Goal: Information Seeking & Learning: Learn about a topic

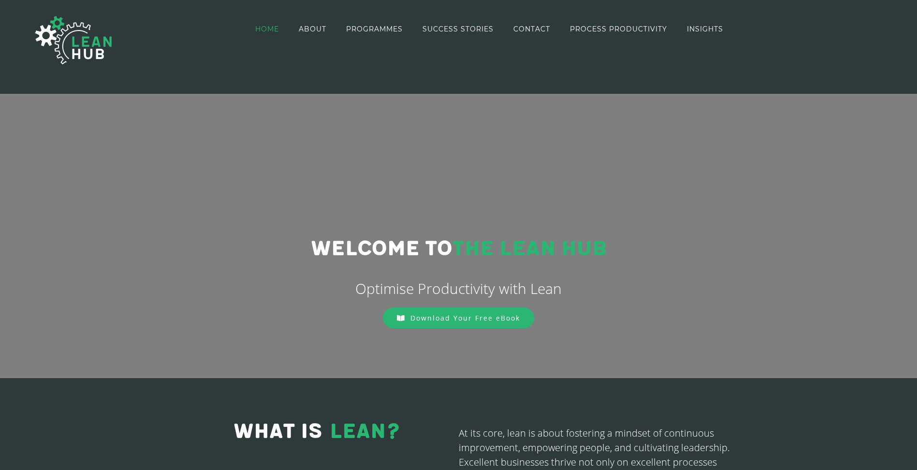
click at [471, 322] on span "Download Your Free eBook" at bounding box center [466, 317] width 110 height 9
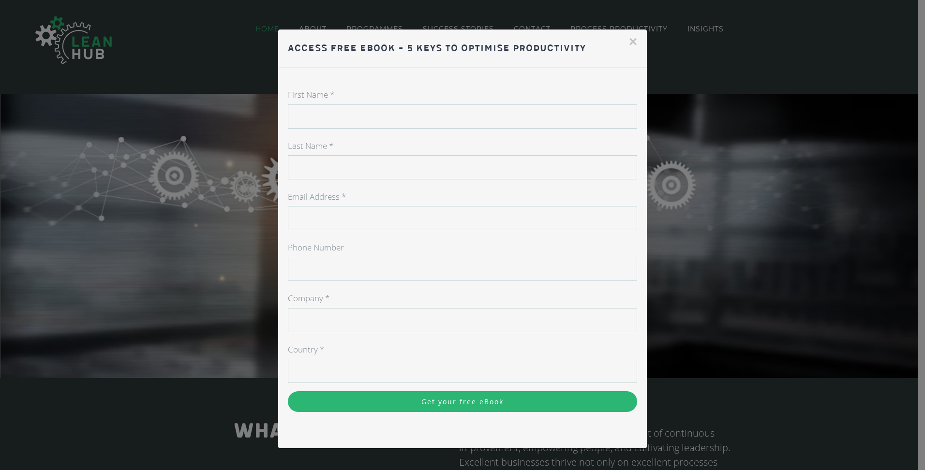
drag, startPoint x: 628, startPoint y: 44, endPoint x: 628, endPoint y: 37, distance: 6.3
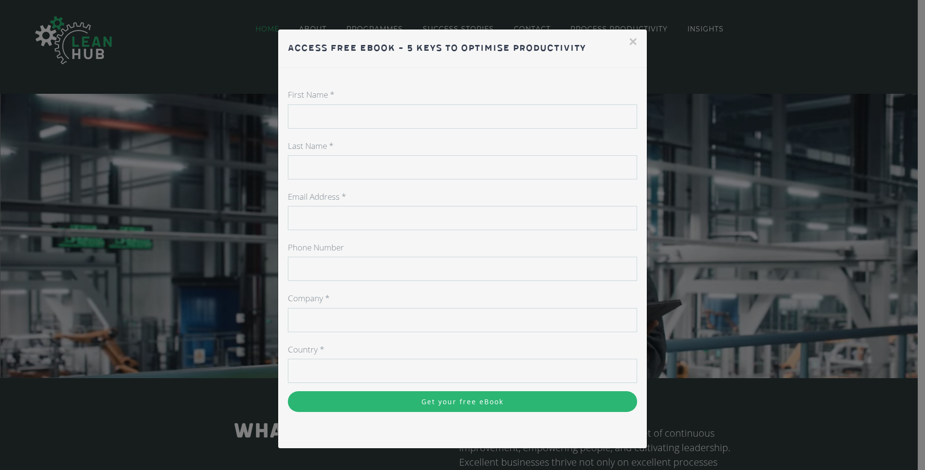
click at [629, 40] on button "×" at bounding box center [633, 41] width 9 height 15
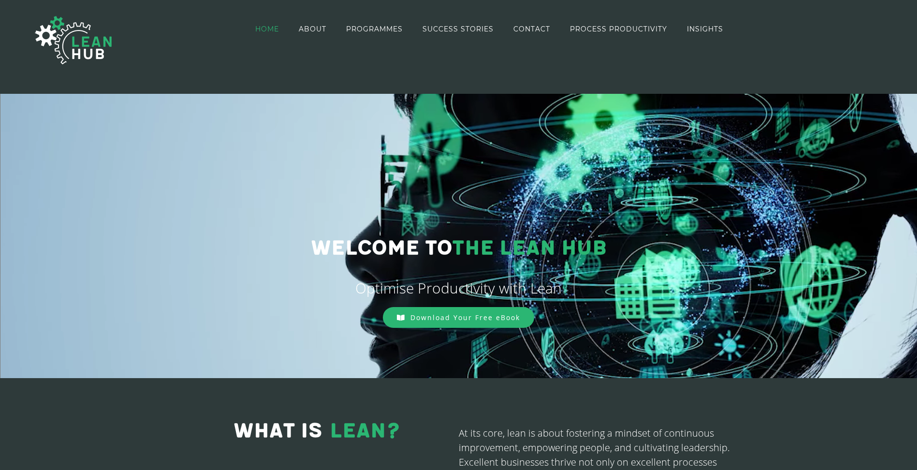
click at [405, 26] on li "PROGRAMMES" at bounding box center [384, 29] width 76 height 56
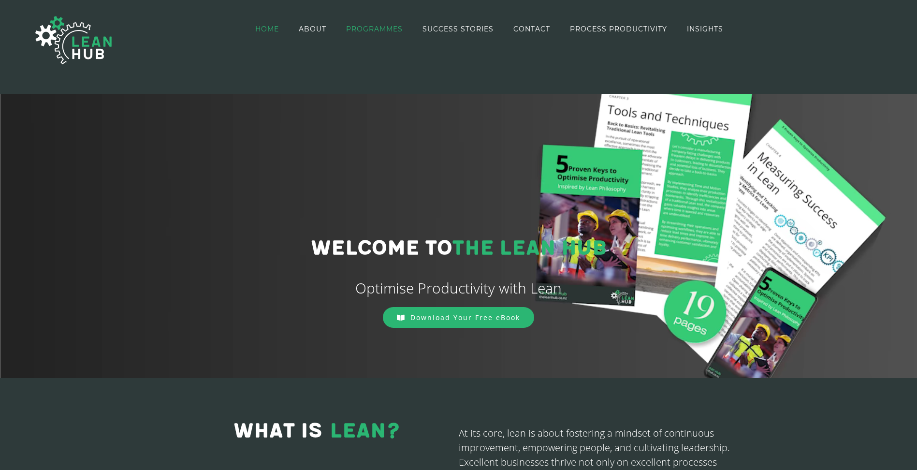
click at [399, 26] on span "PROGRAMMES" at bounding box center [374, 29] width 57 height 7
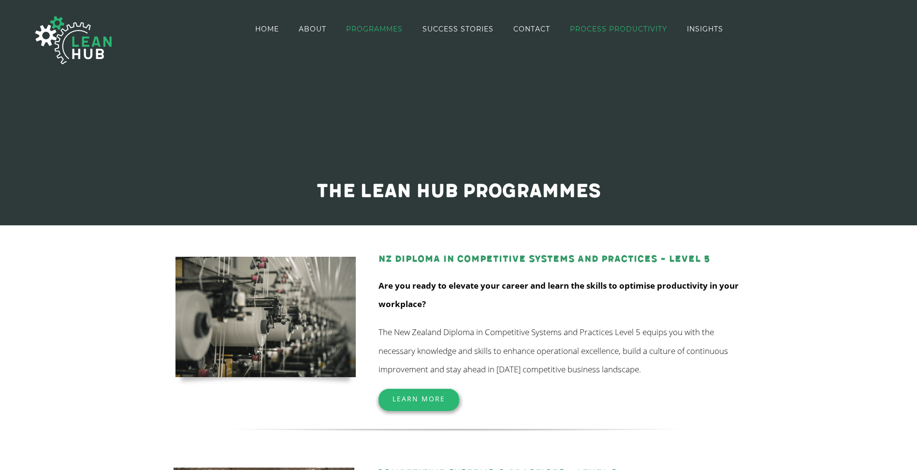
click at [586, 30] on span "PROCESS PRODUCTIVITY" at bounding box center [618, 29] width 97 height 7
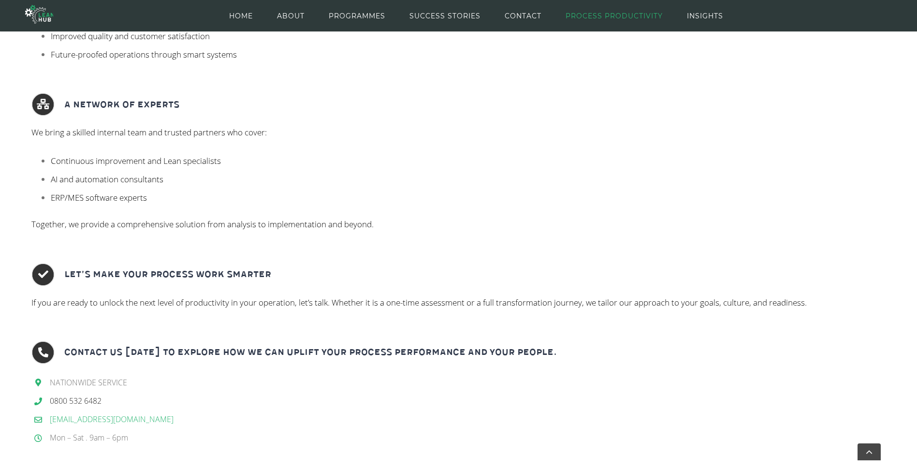
scroll to position [1016, 0]
